Goal: Transaction & Acquisition: Purchase product/service

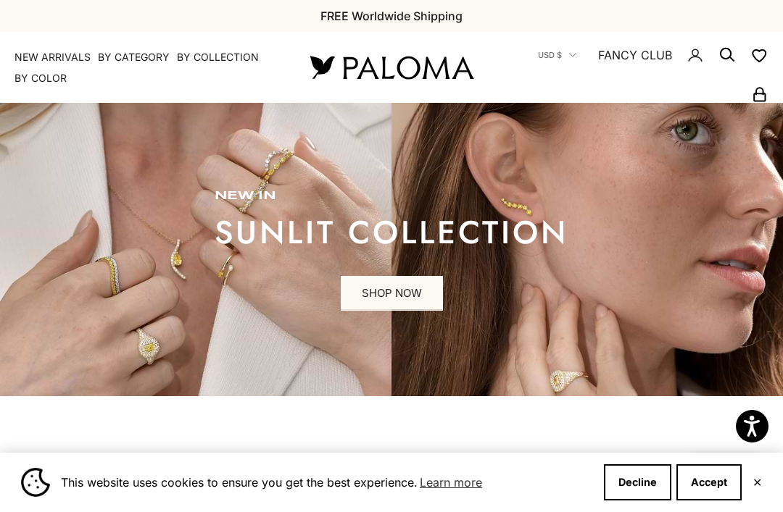
click at [634, 488] on button "Decline" at bounding box center [637, 483] width 67 height 36
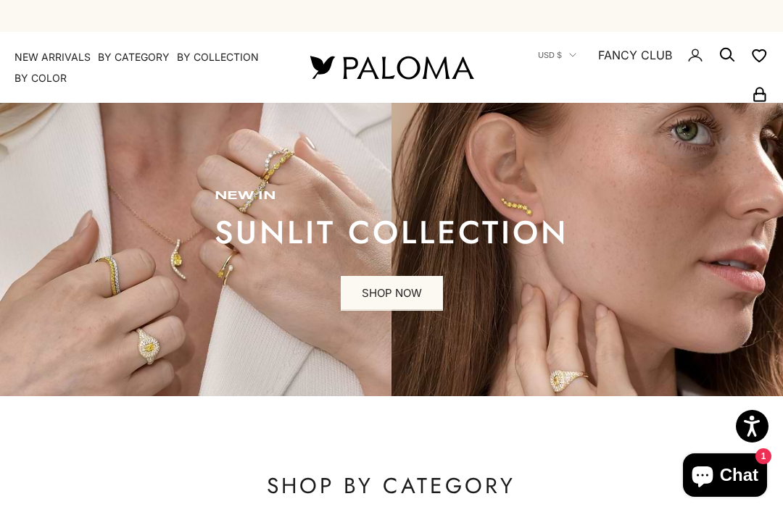
click at [419, 299] on link "SHOP NOW" at bounding box center [392, 293] width 102 height 35
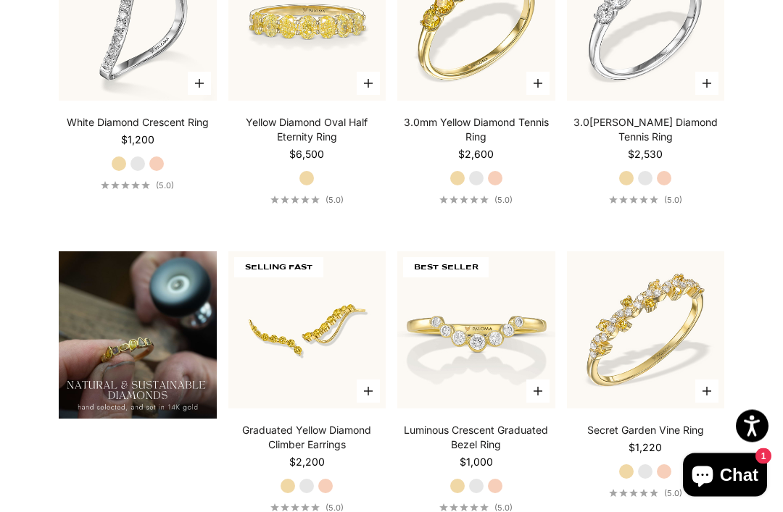
scroll to position [821, 0]
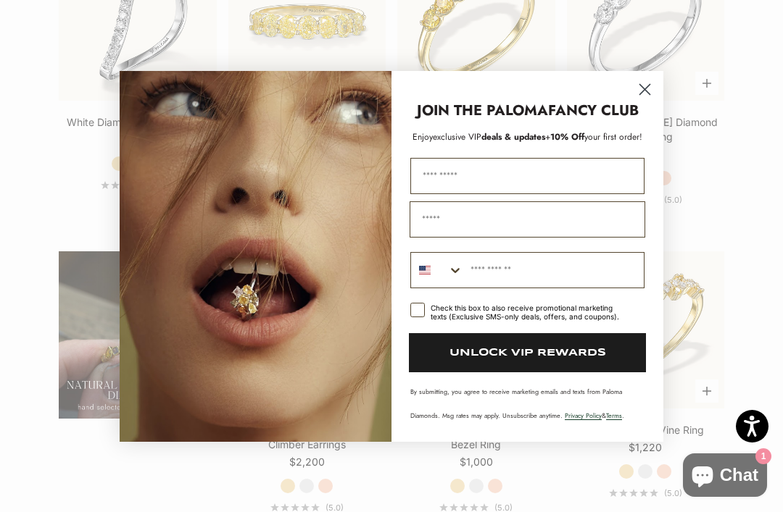
click at [645, 101] on circle "Close dialog" at bounding box center [645, 89] width 24 height 24
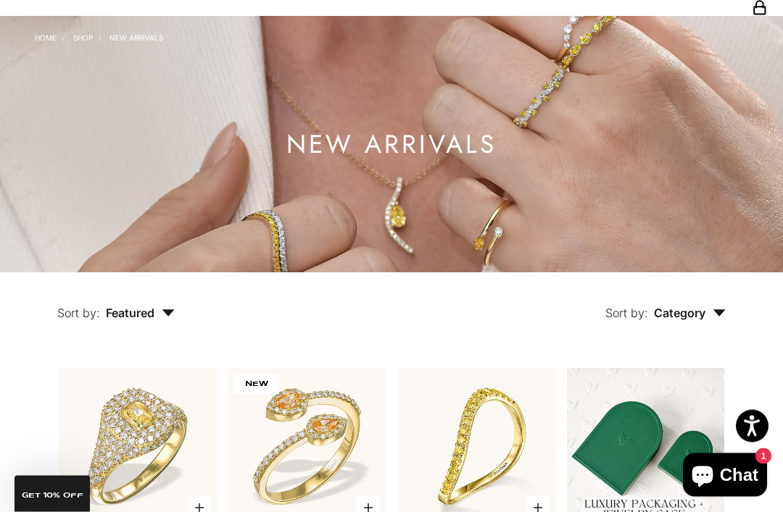
scroll to position [0, 0]
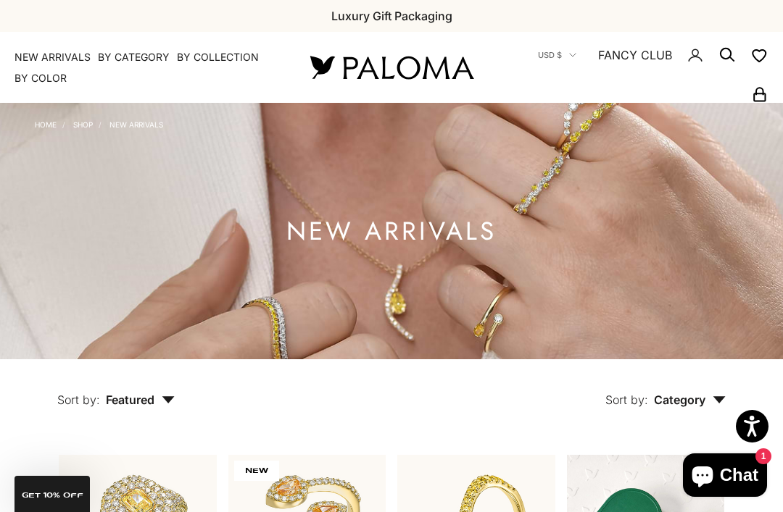
click at [118, 60] on summary "By Category" at bounding box center [134, 57] width 72 height 14
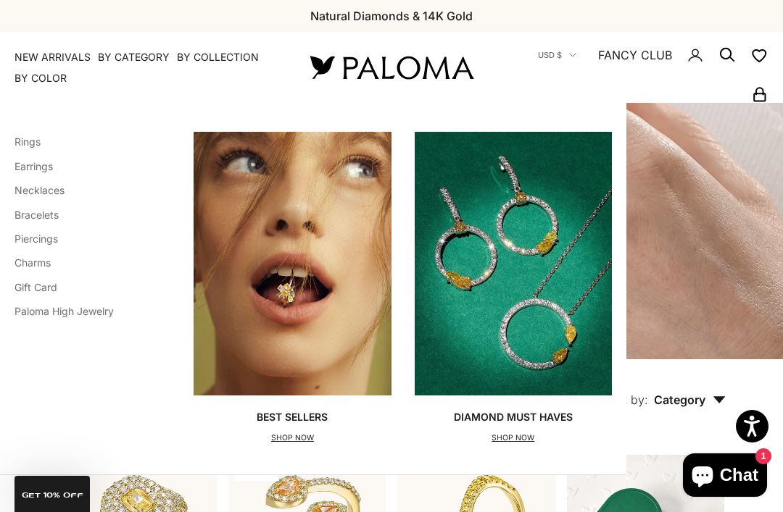
click at [52, 165] on link "Earrings" at bounding box center [33, 166] width 38 height 12
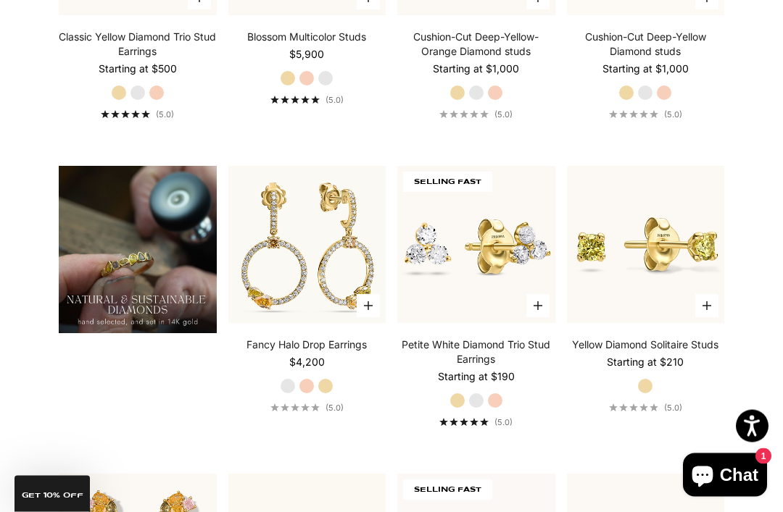
scroll to position [907, 0]
